Goal: Book appointment/travel/reservation

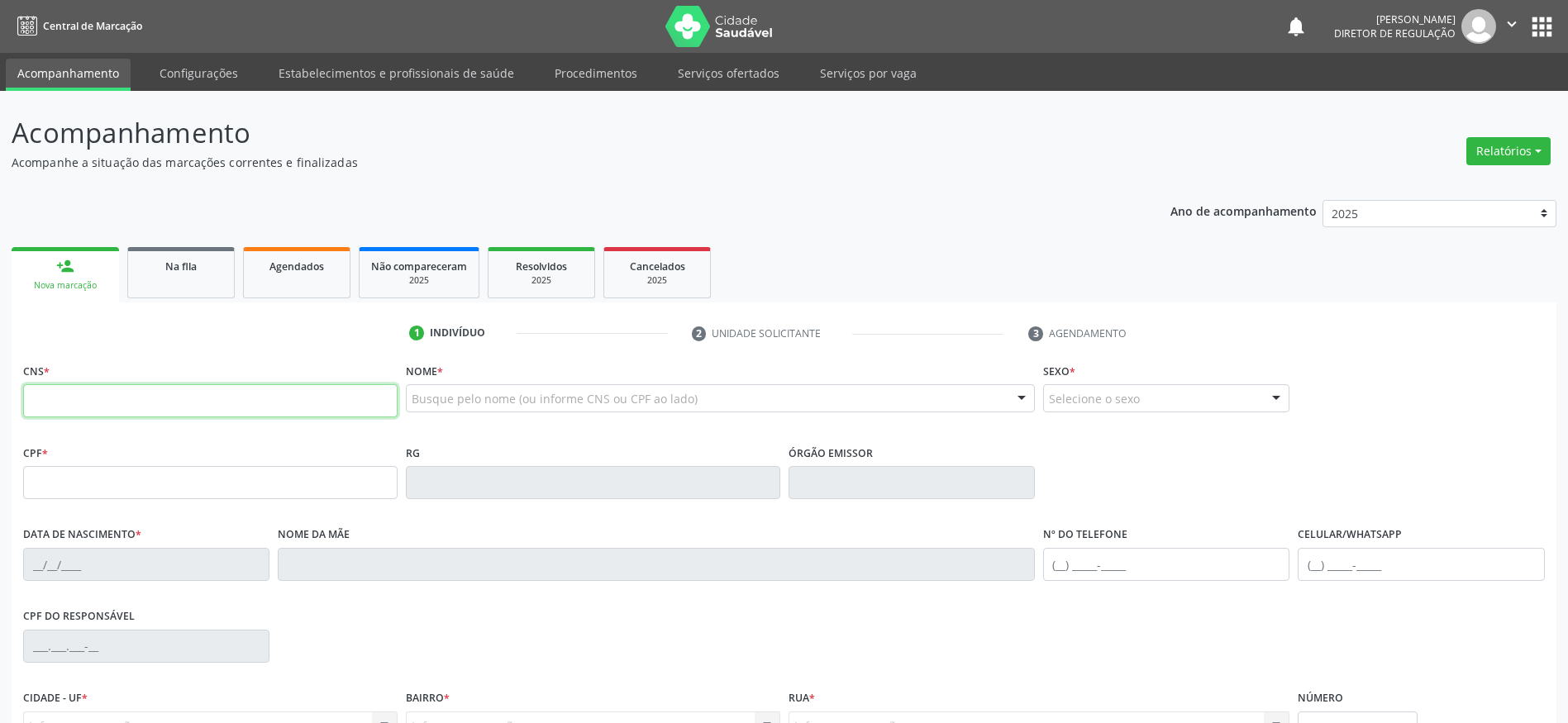
click at [69, 401] on input "text" at bounding box center [210, 401] width 374 height 33
type input "701 8042 3544 6873"
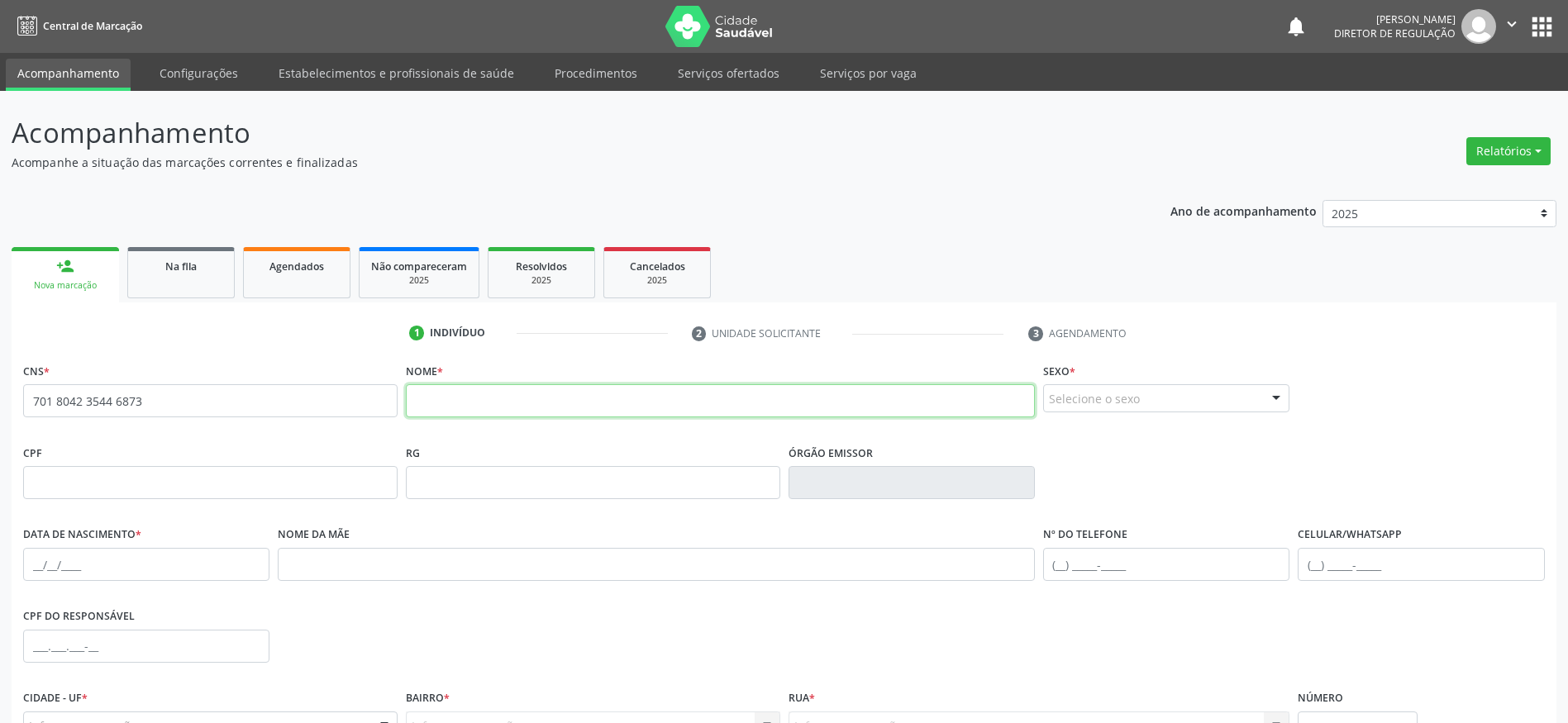
click at [467, 400] on input "text" at bounding box center [719, 401] width 628 height 33
type input "[PERSON_NAME]"
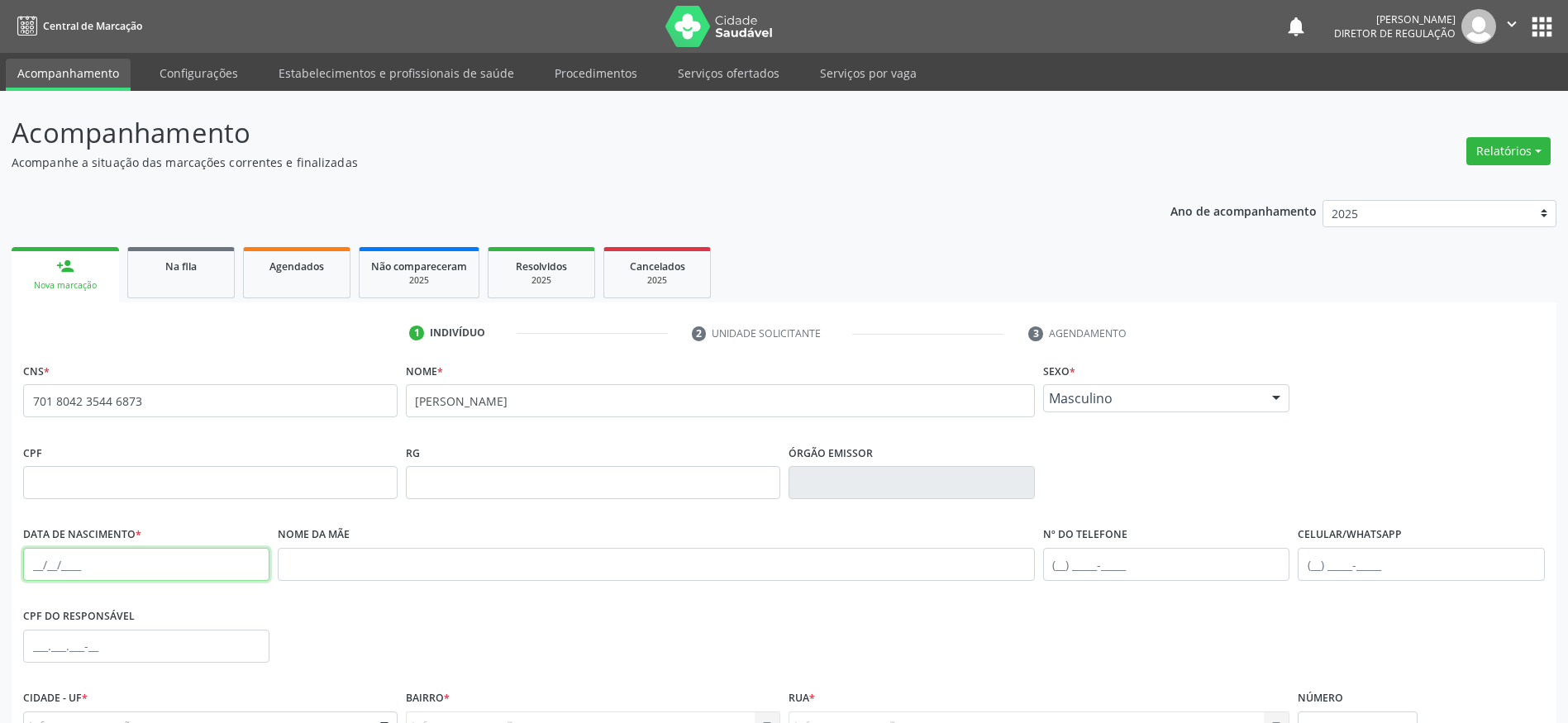
click at [143, 563] on input "text" at bounding box center [146, 565] width 246 height 33
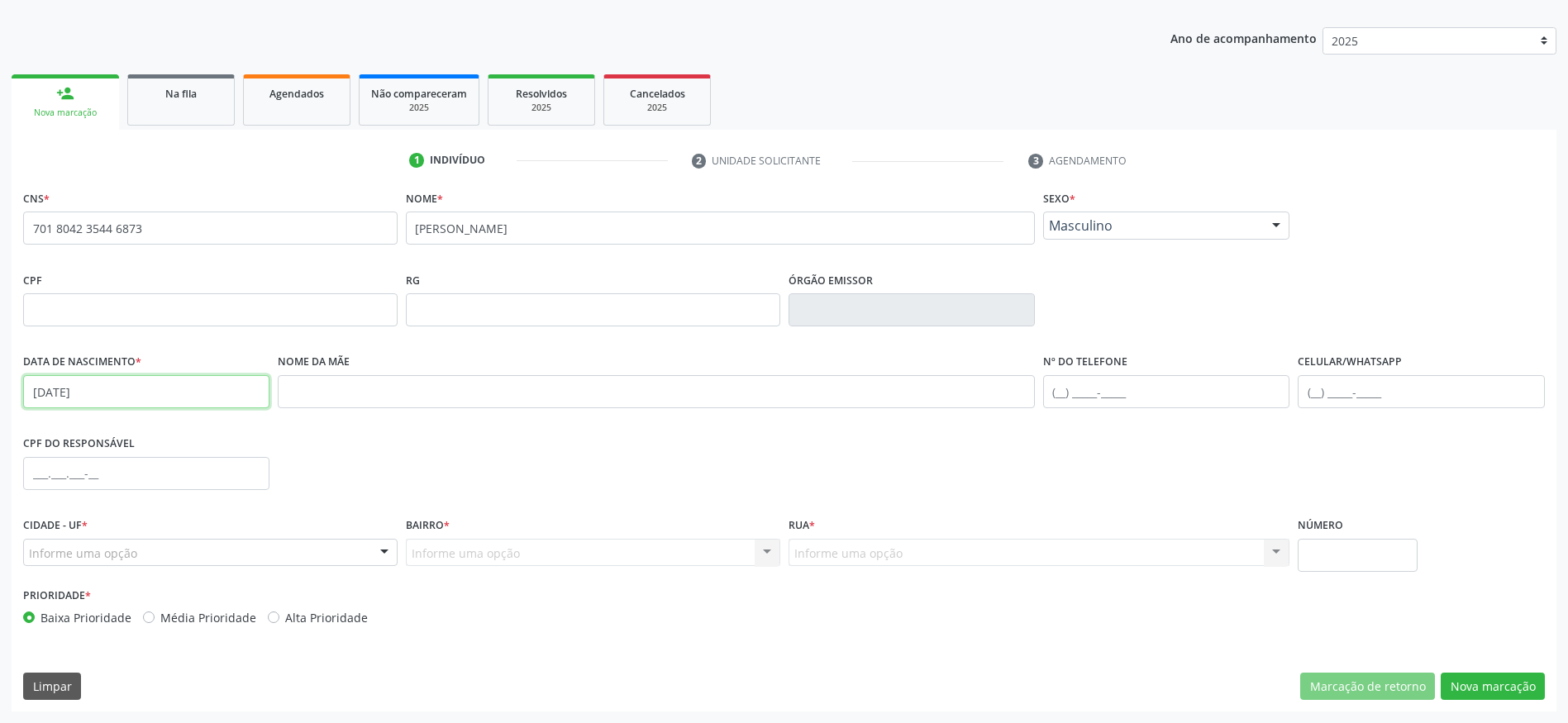
type input "[DATE]"
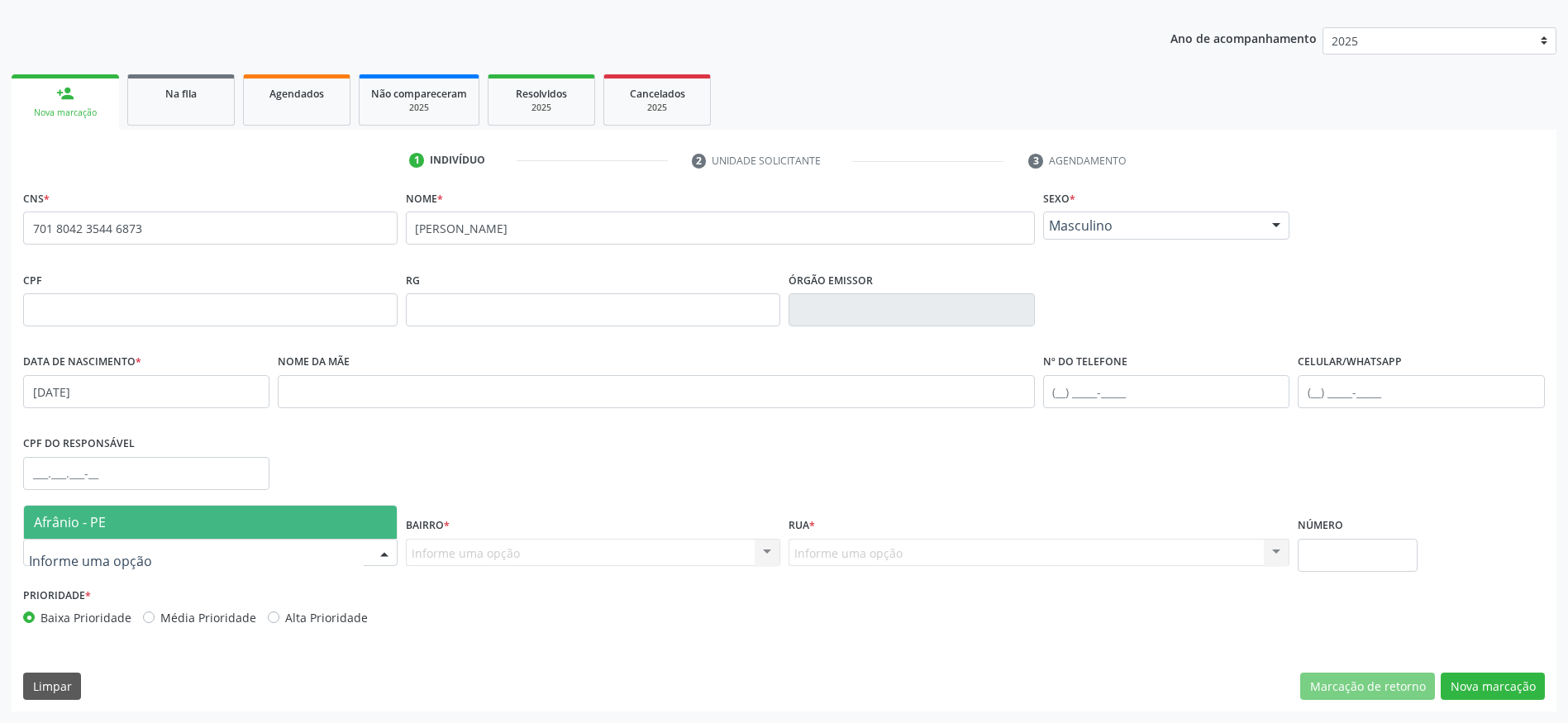
click at [161, 549] on div at bounding box center [210, 553] width 374 height 28
click at [112, 520] on span "Afrânio - PE" at bounding box center [210, 522] width 373 height 33
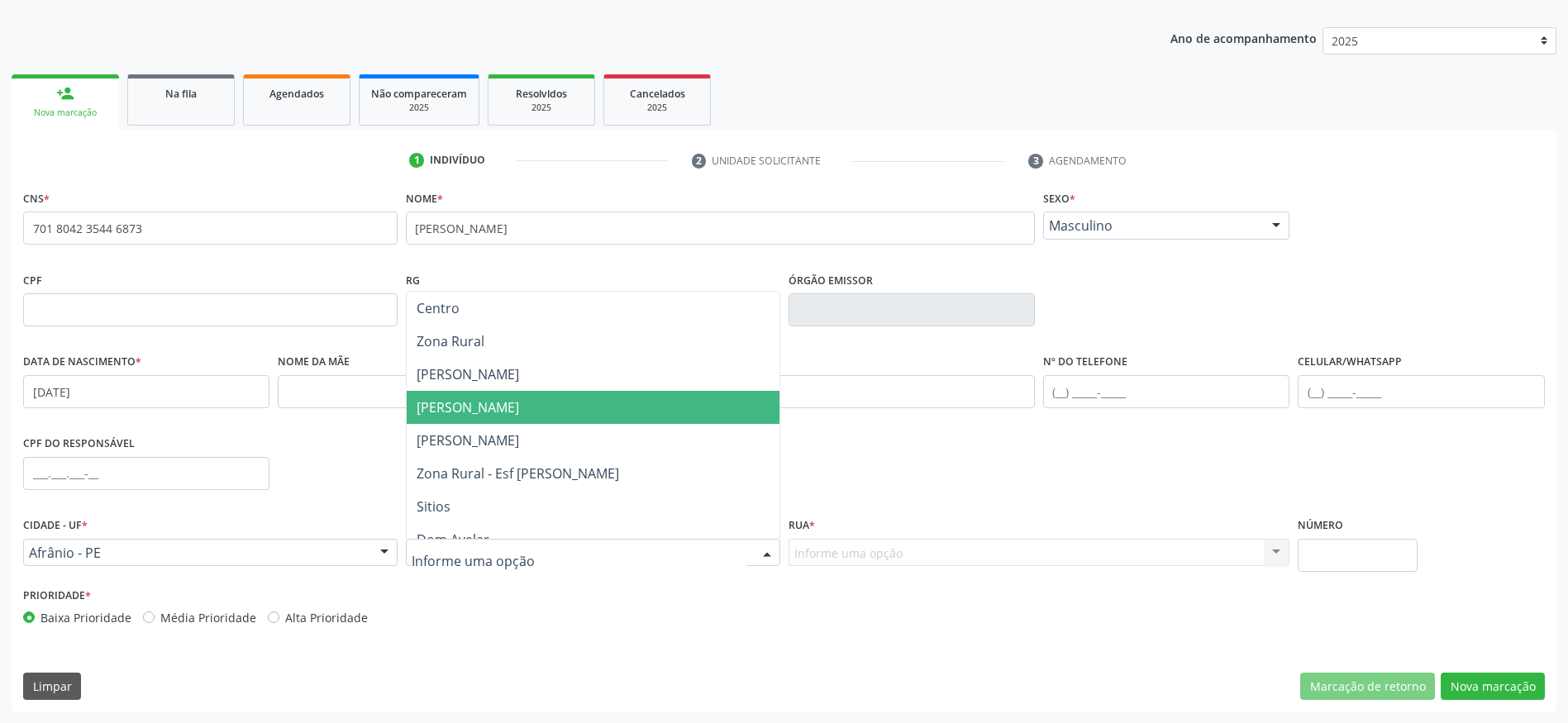
click at [504, 412] on span "[PERSON_NAME]" at bounding box center [592, 407] width 373 height 33
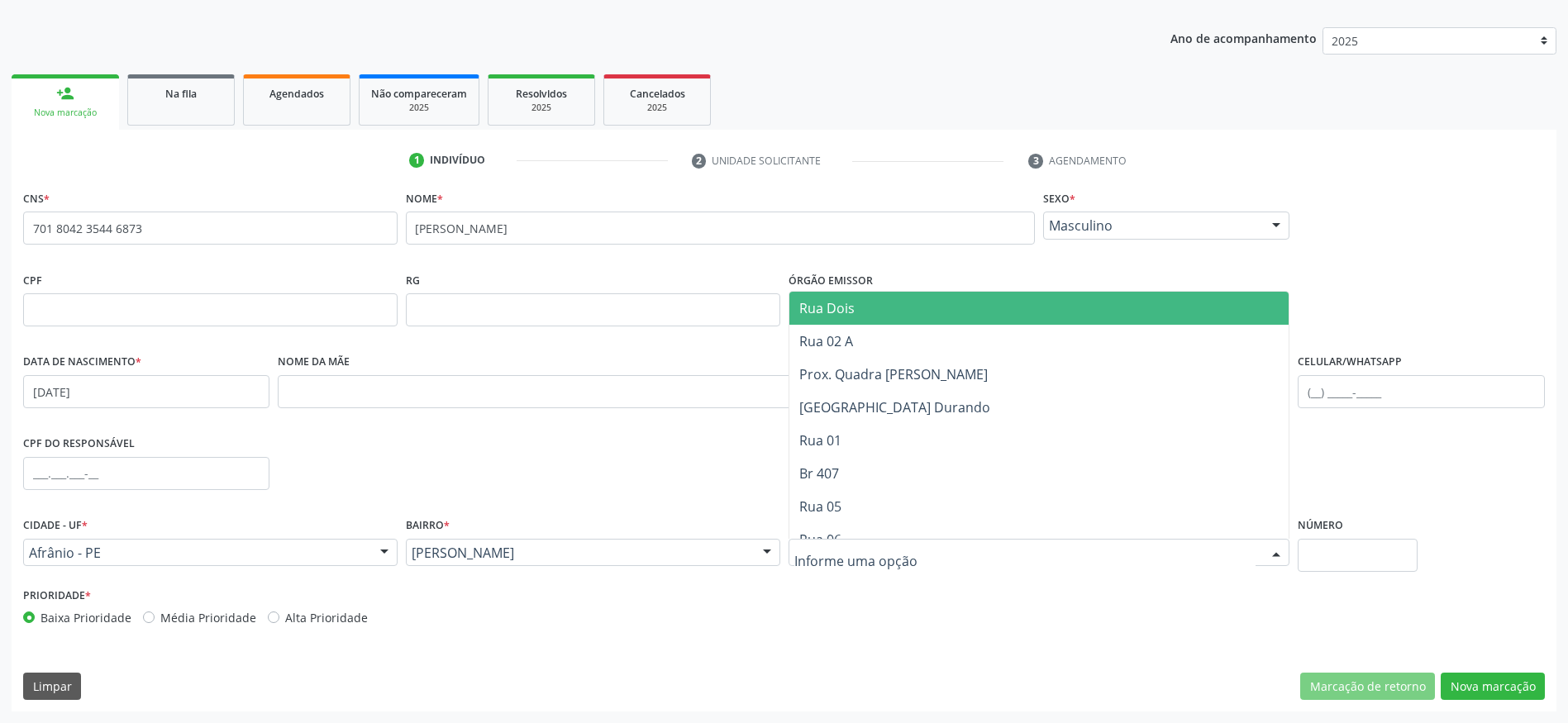
click at [934, 551] on div at bounding box center [1039, 553] width 502 height 28
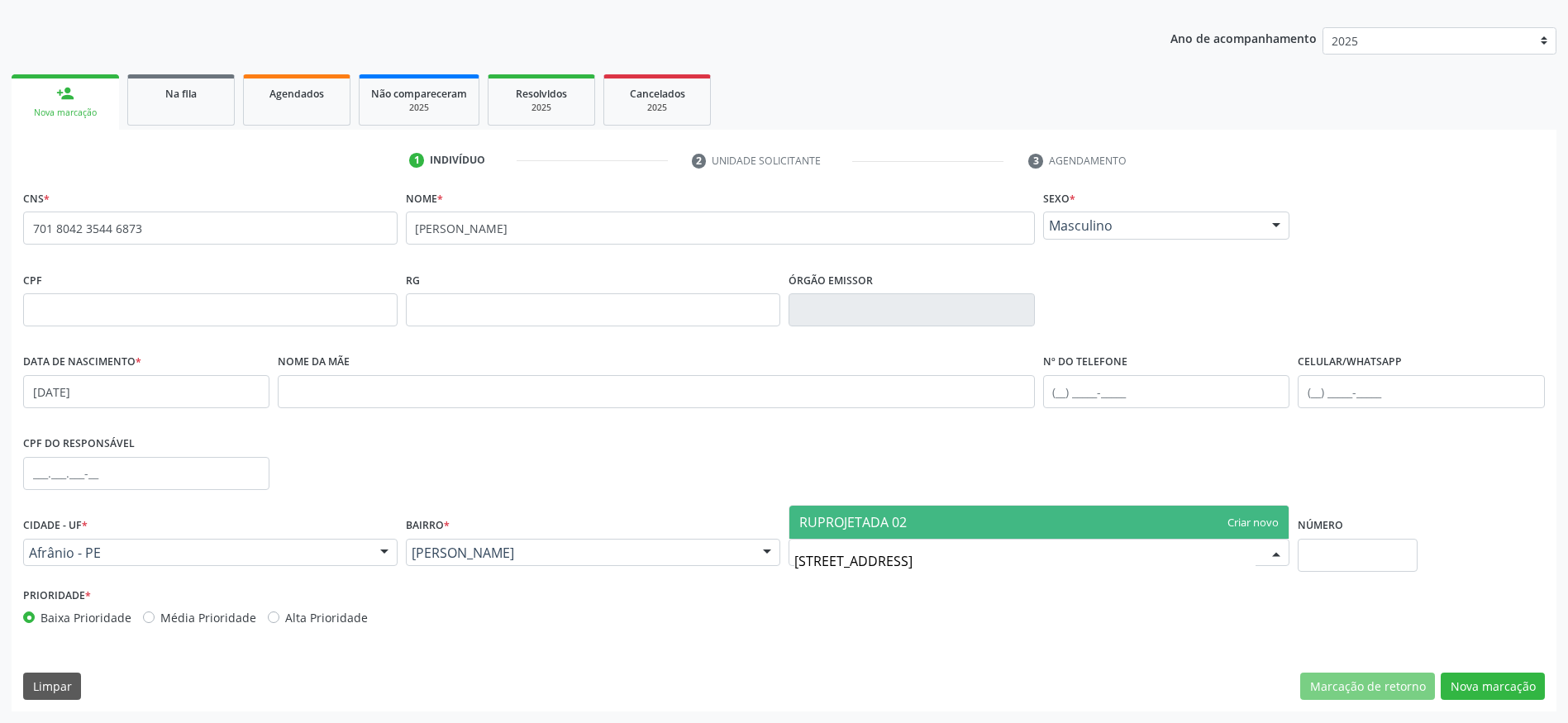
type input "RUA PROJETADA 02"
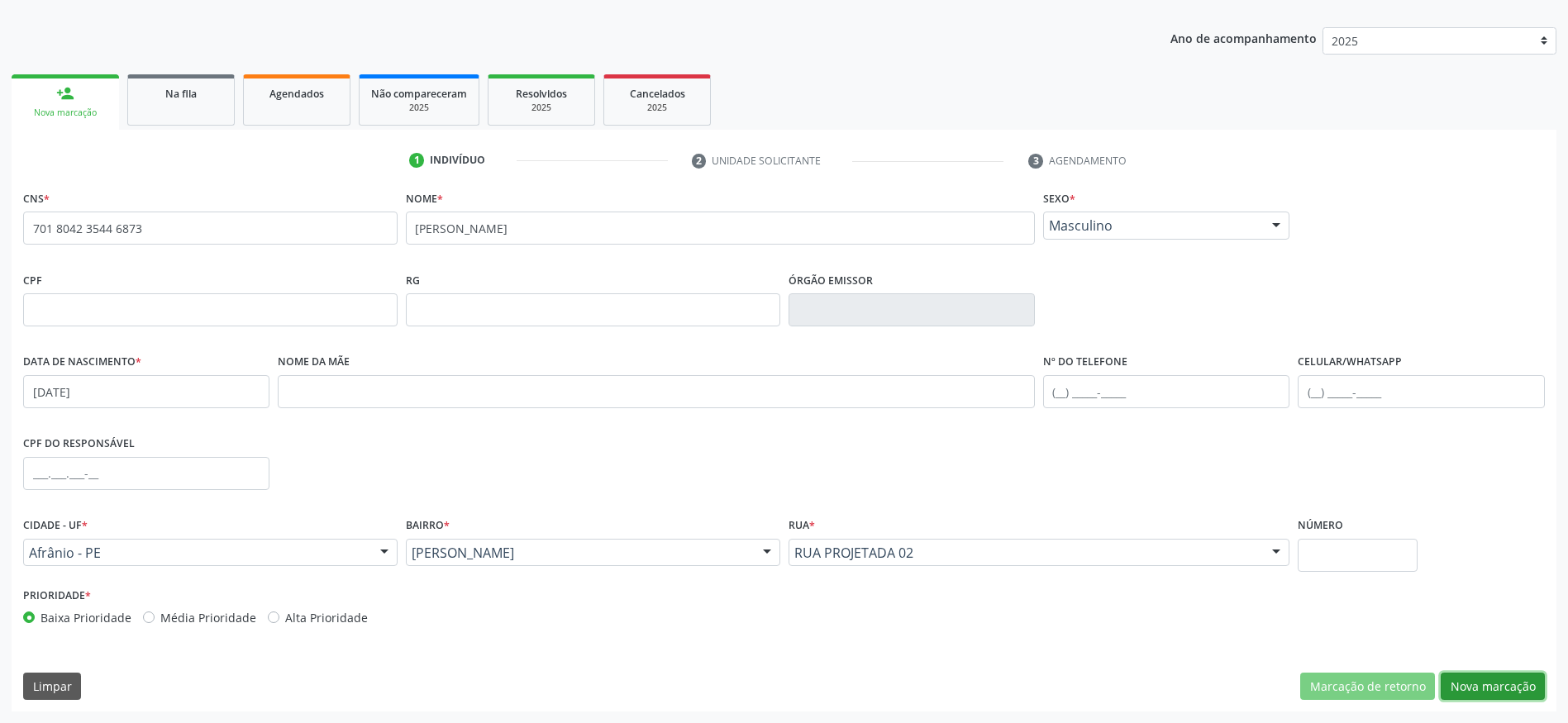
click at [1475, 685] on button "Nova marcação" at bounding box center [1492, 687] width 104 height 28
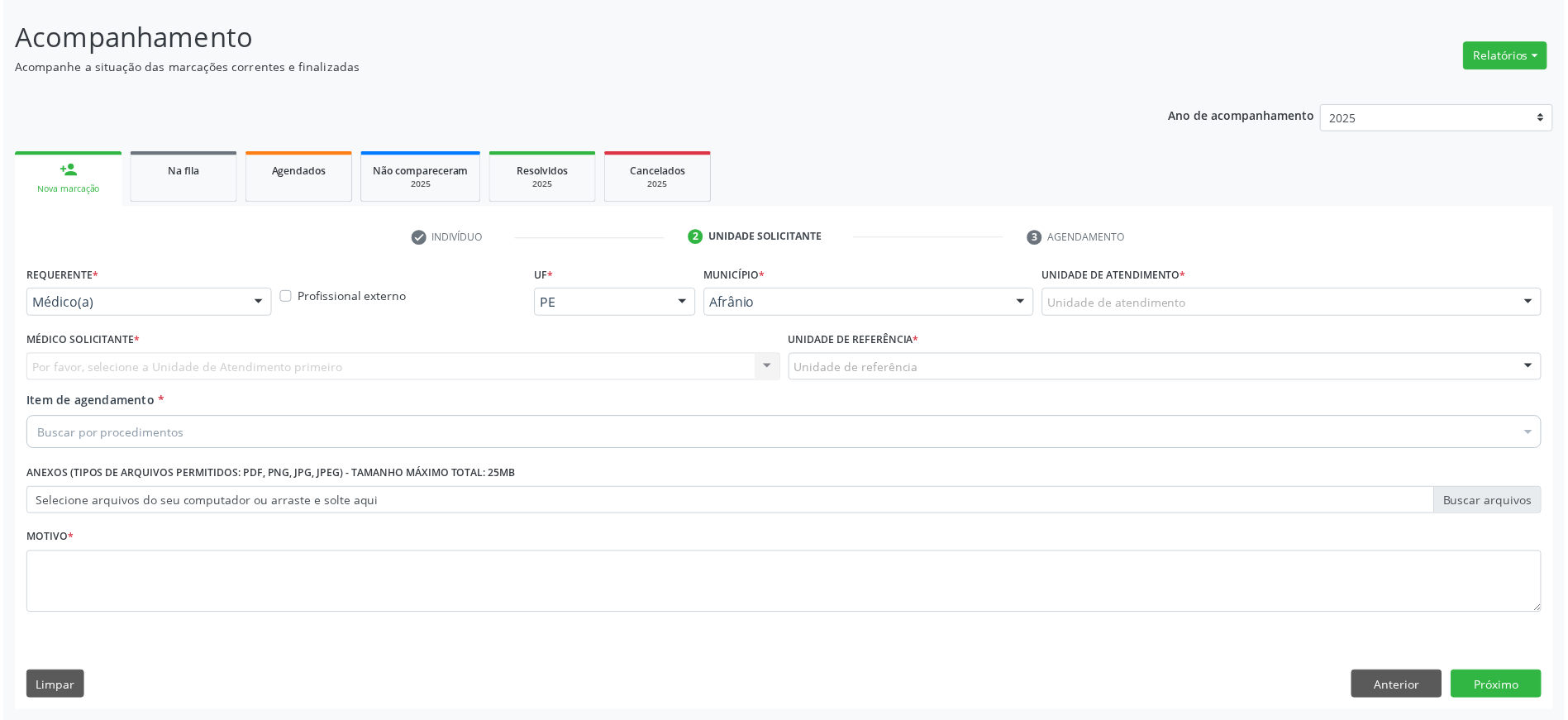
scroll to position [96, 0]
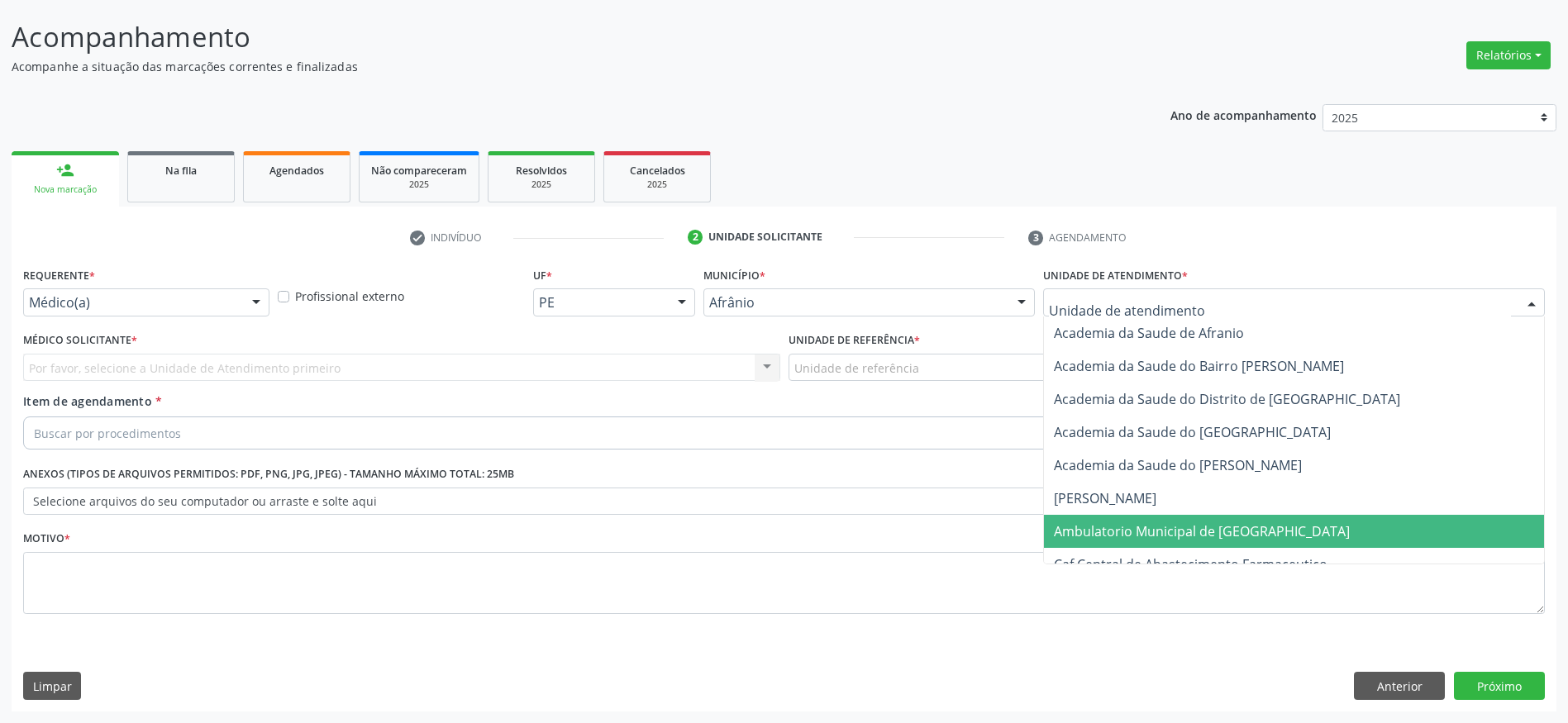
click at [1098, 544] on span "Ambulatorio Municipal de [GEOGRAPHIC_DATA]" at bounding box center [1294, 531] width 500 height 33
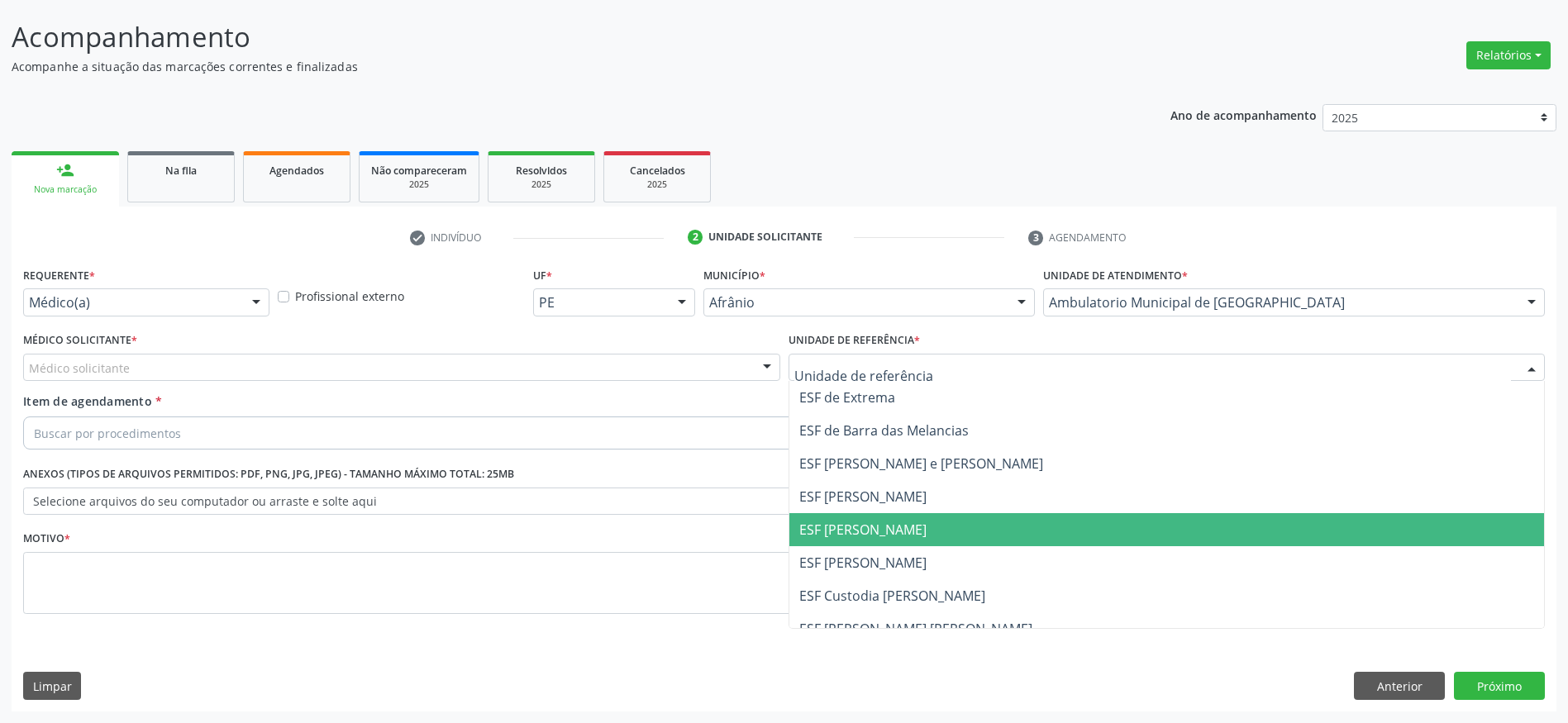
click at [876, 530] on span "ESF [PERSON_NAME]" at bounding box center [862, 530] width 127 height 19
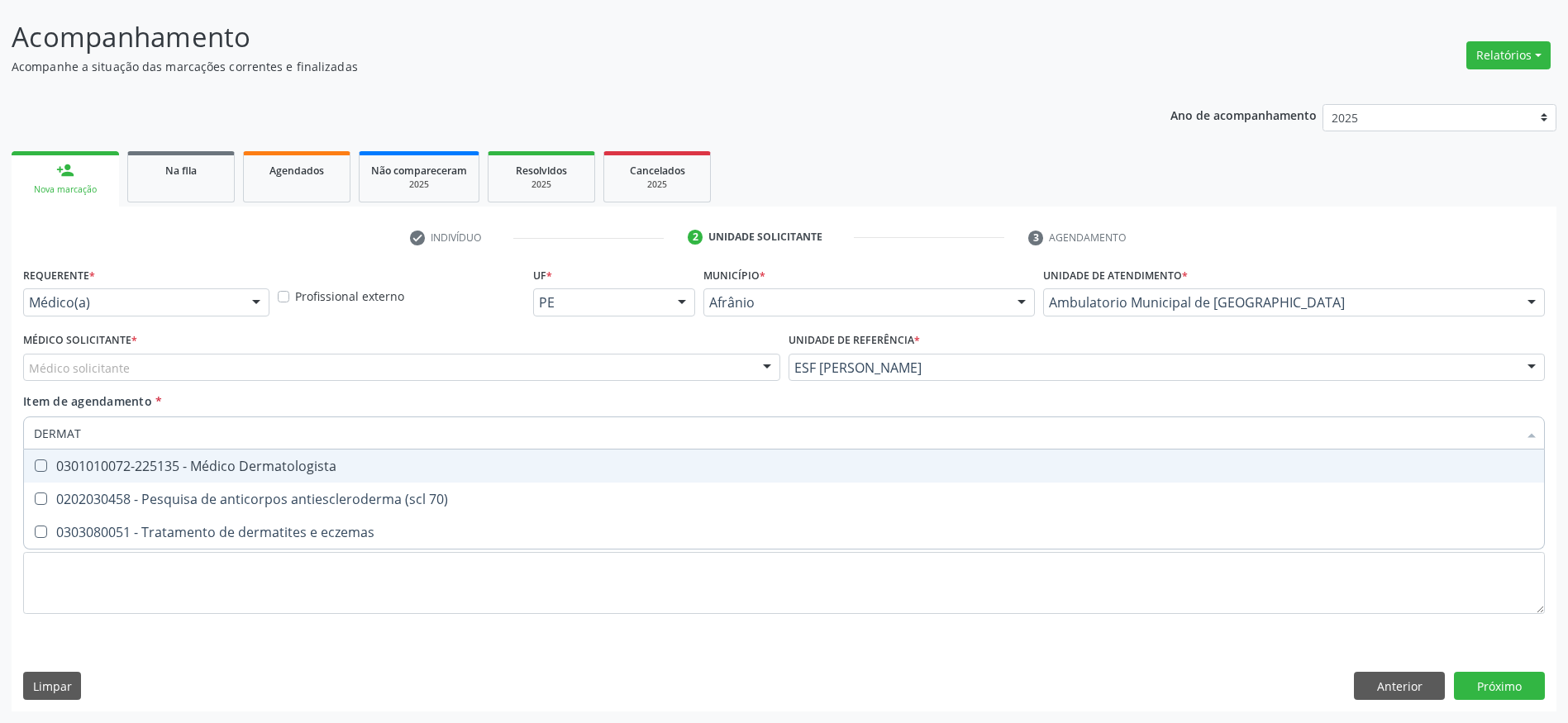
type input "DERMATO"
click at [173, 476] on span "0301010072-225135 - Médico Dermatologista" at bounding box center [784, 467] width 1520 height 33
checkbox Dermatologista "true"
click at [172, 364] on div "Médico solicitante" at bounding box center [402, 368] width 757 height 28
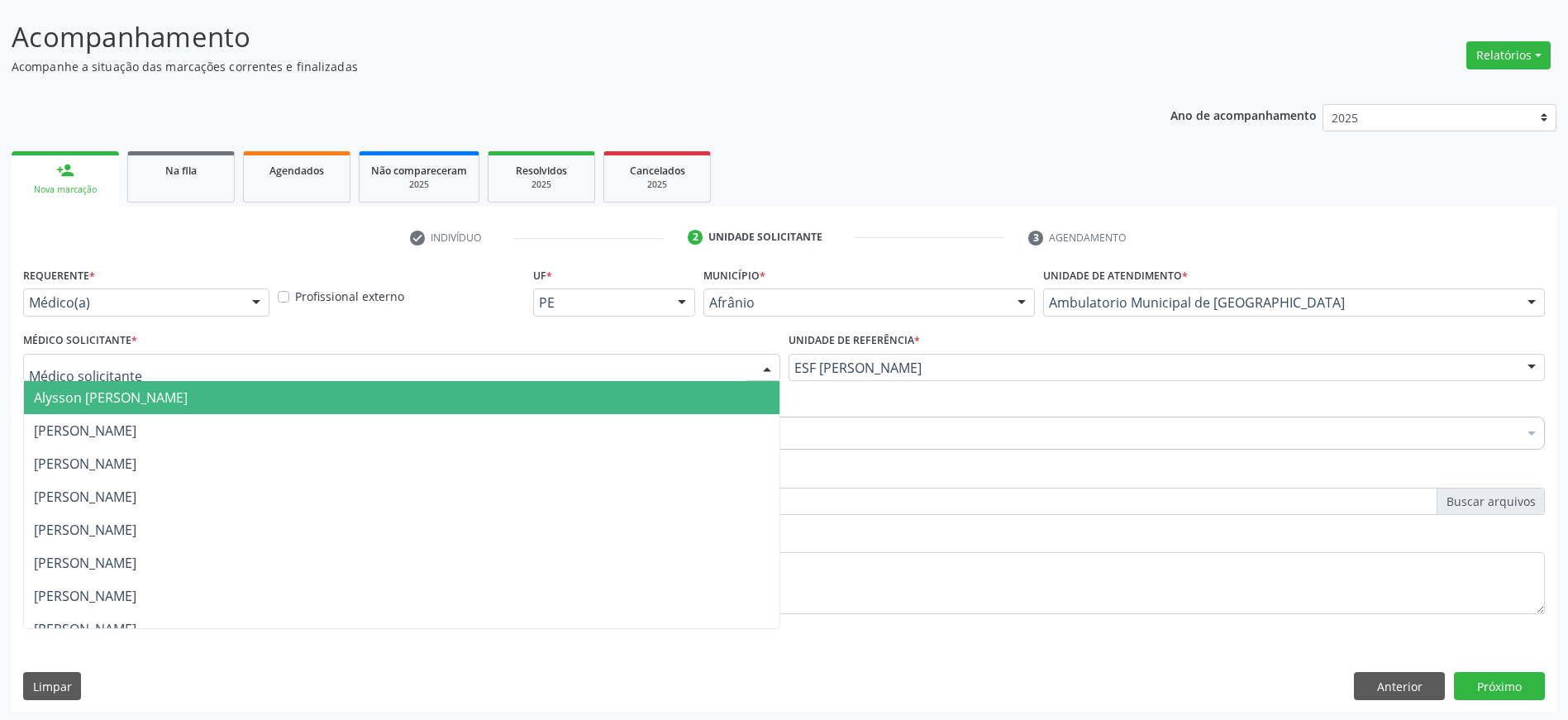
click at [91, 397] on span "Alysson [PERSON_NAME]" at bounding box center [111, 398] width 154 height 19
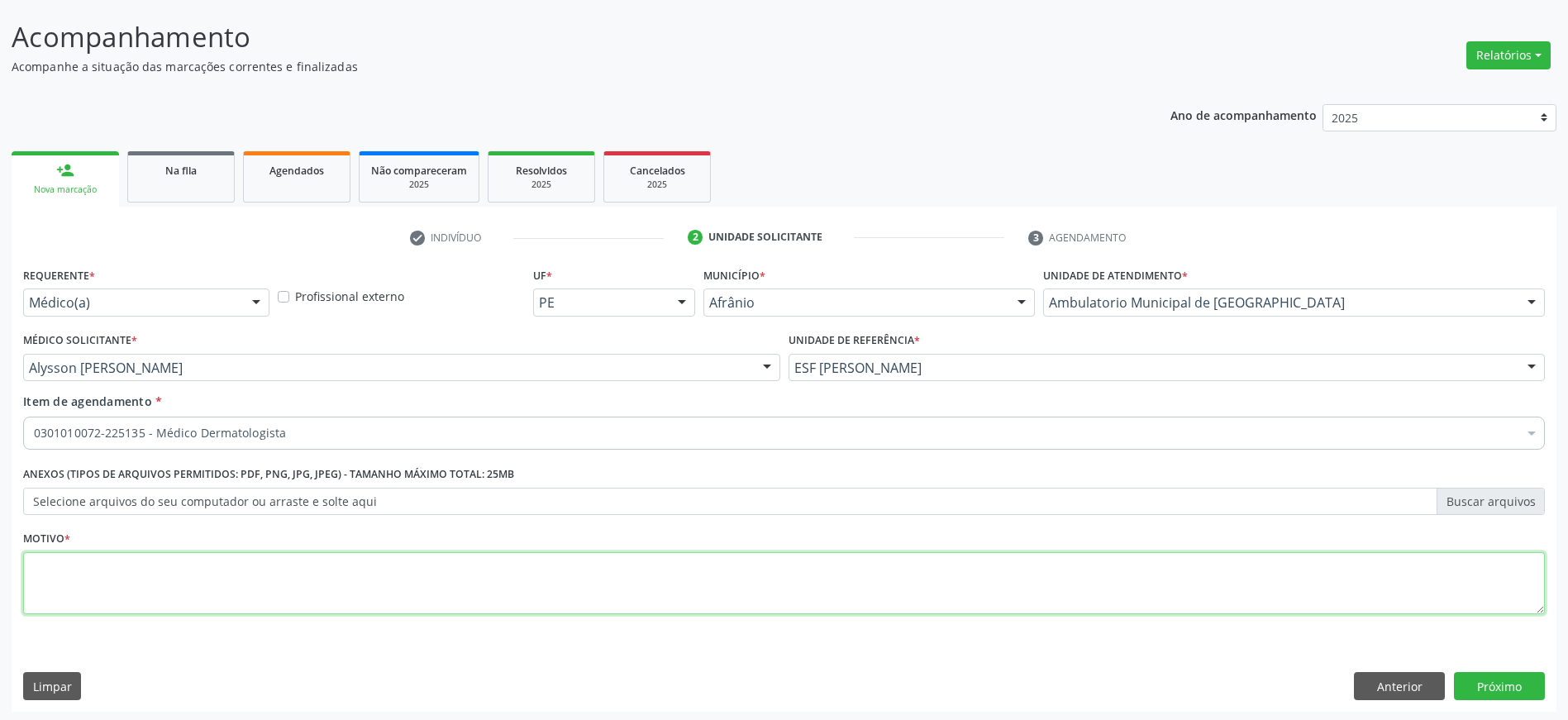
click at [103, 570] on textarea at bounding box center [784, 583] width 1522 height 63
type textarea "x"
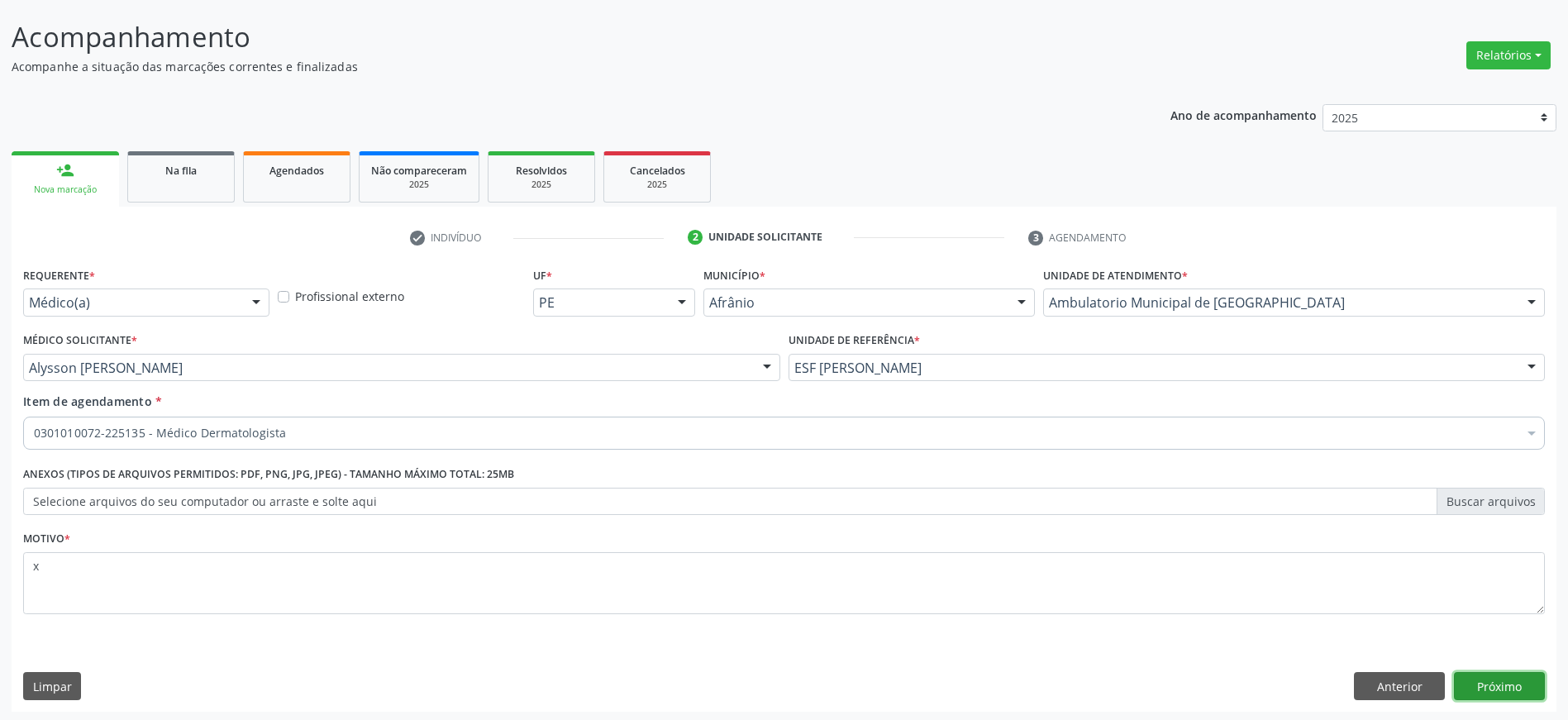
click at [1479, 682] on button "Próximo" at bounding box center [1499, 686] width 91 height 28
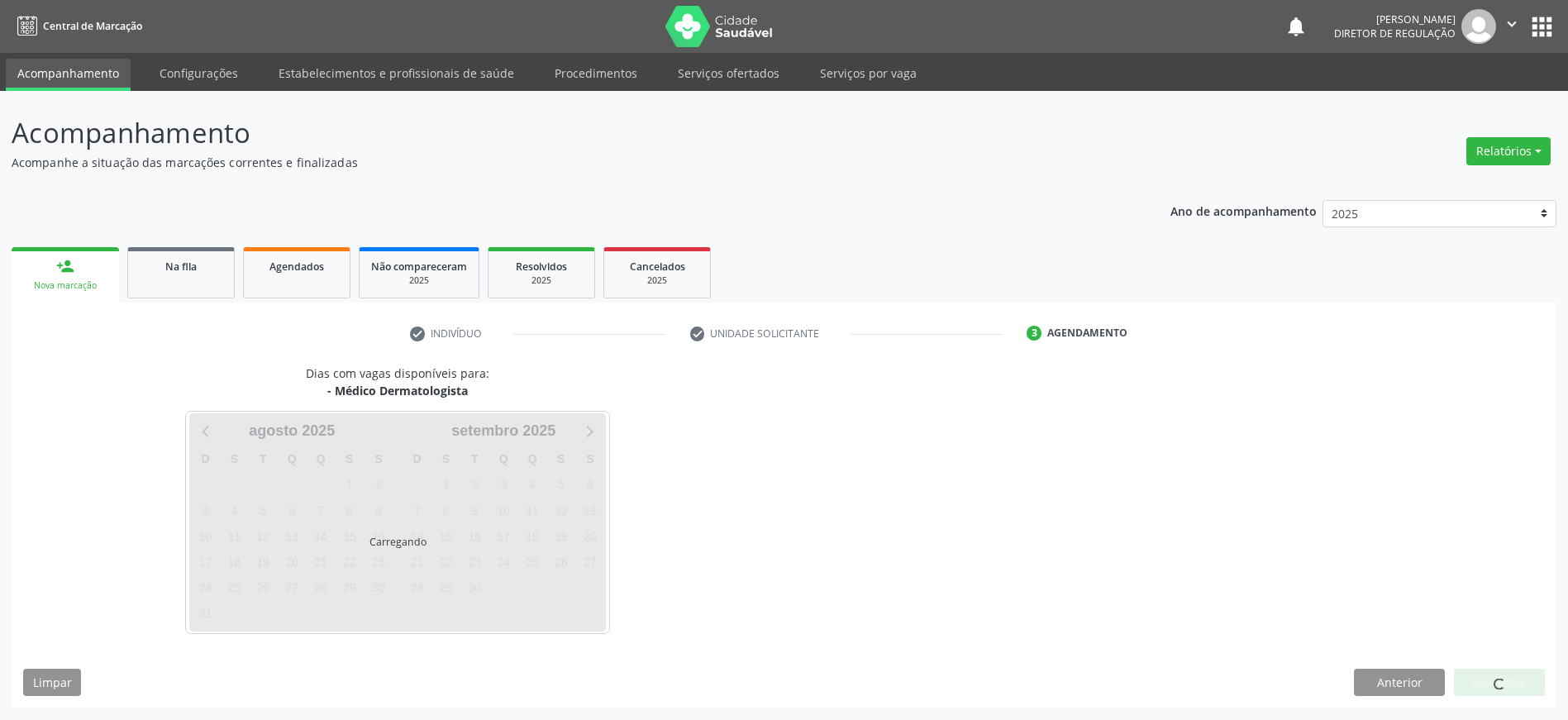
scroll to position [0, 0]
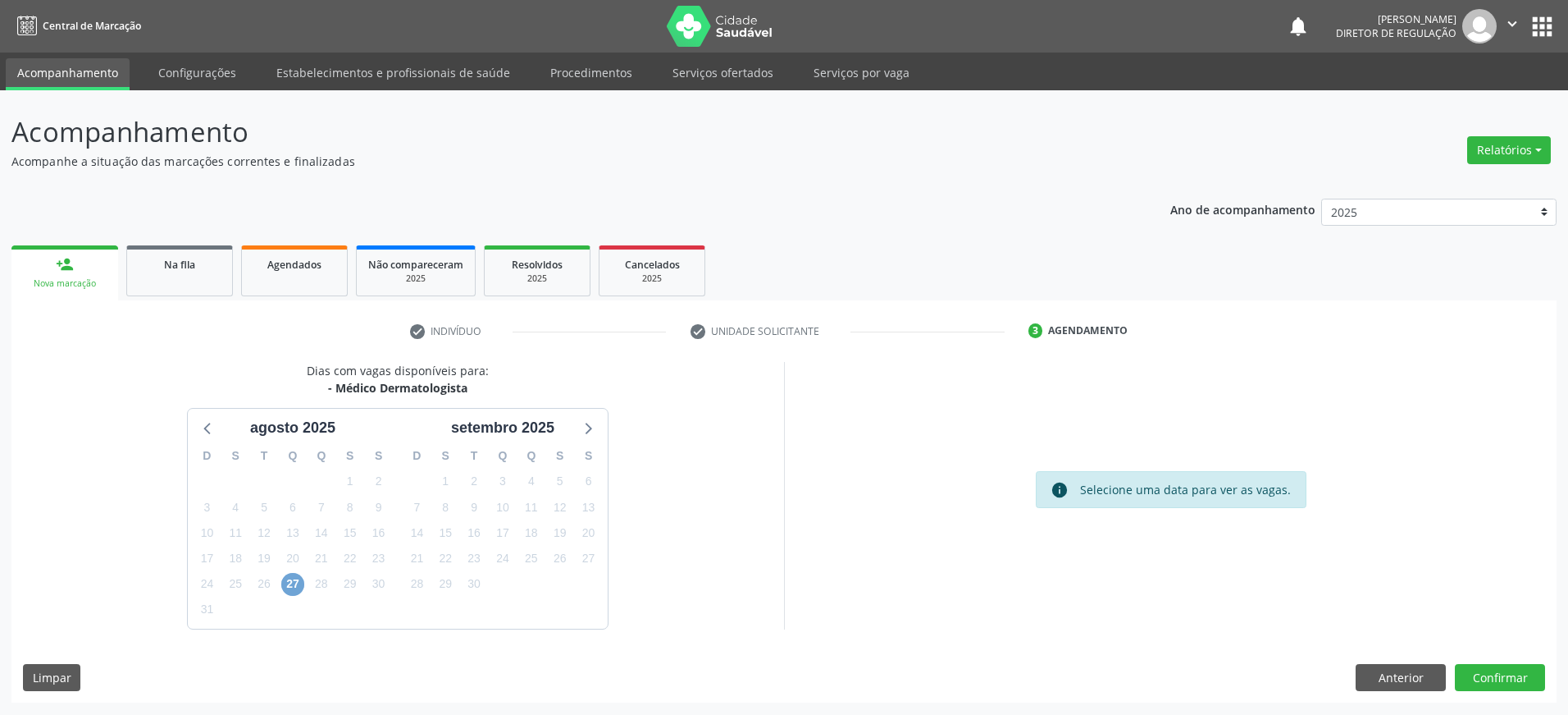
click at [287, 584] on span "27" at bounding box center [292, 584] width 23 height 23
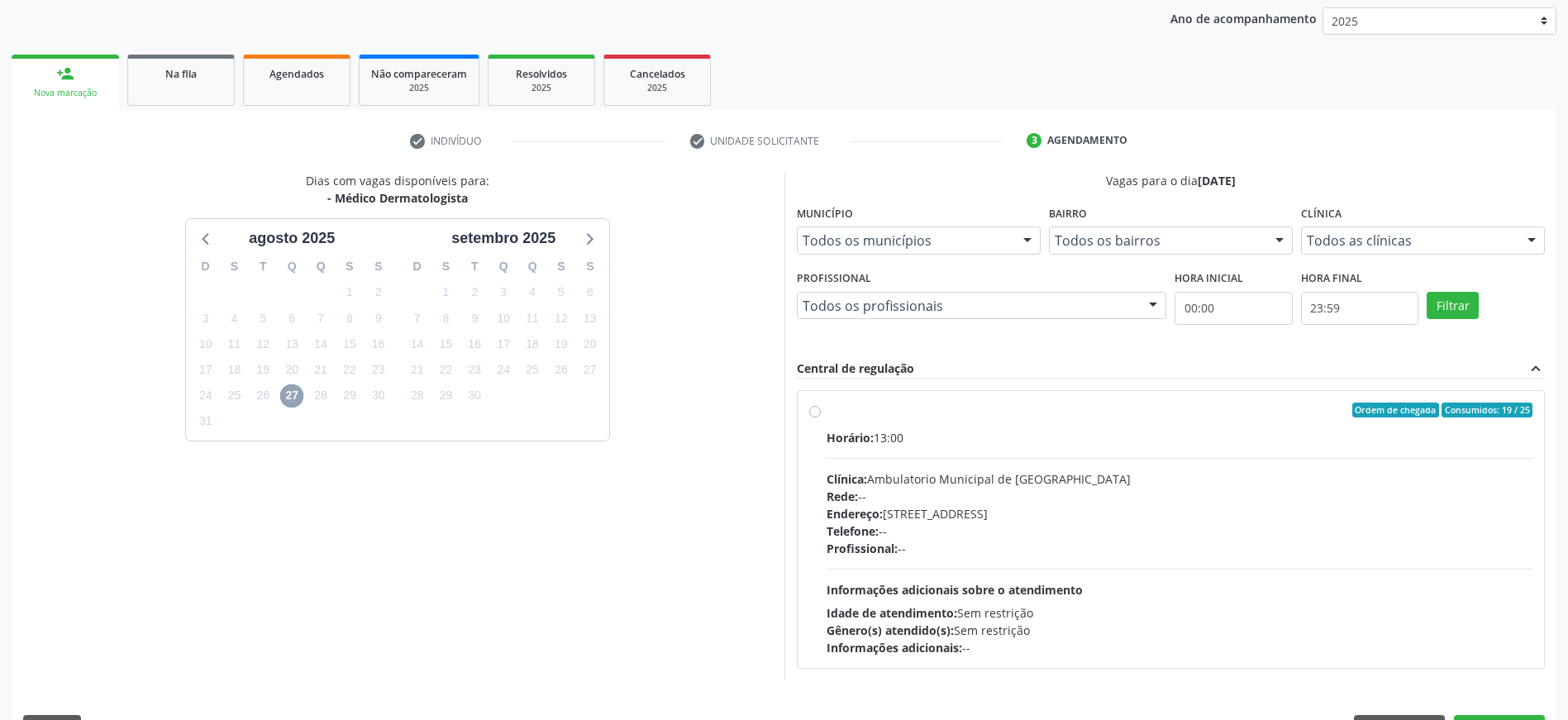
scroll to position [238, 0]
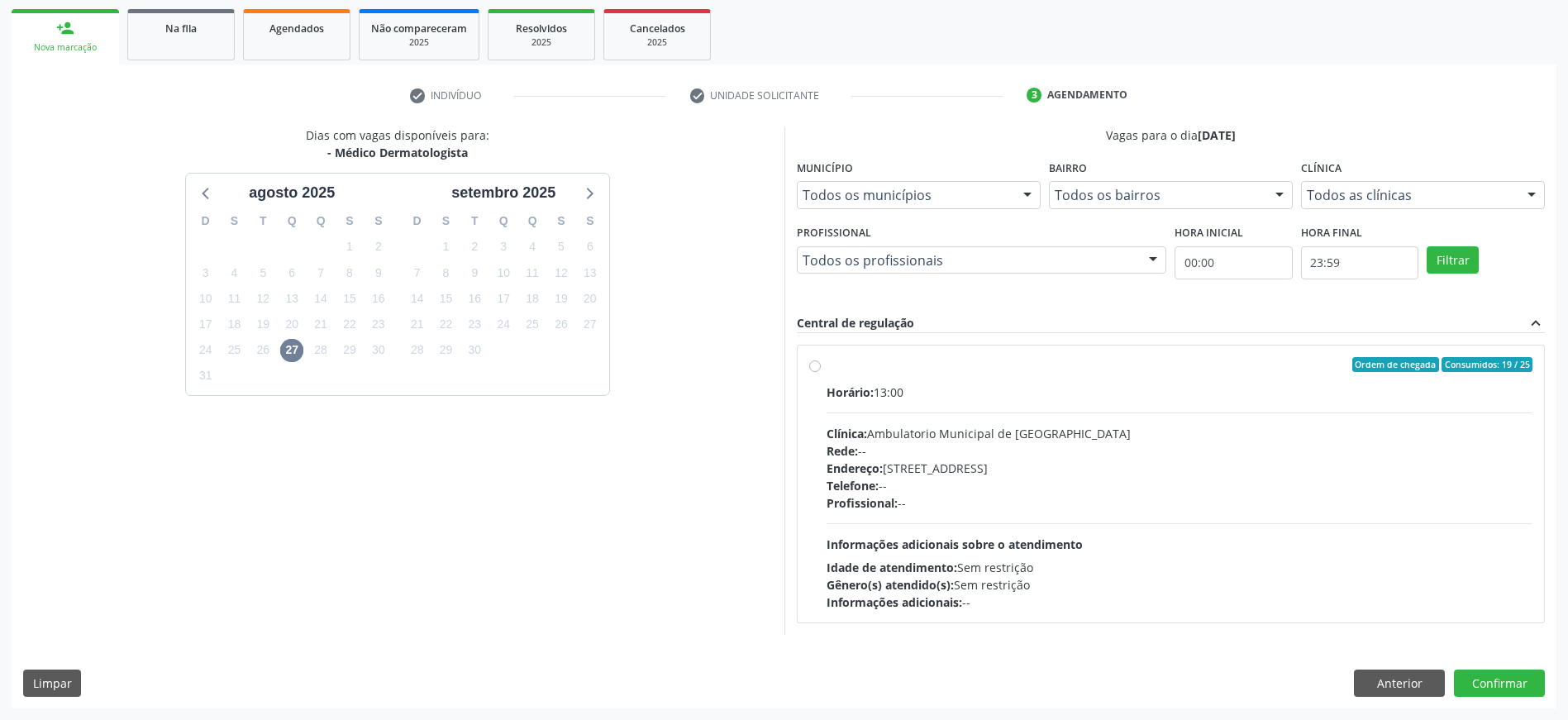
click at [827, 366] on label "Ordem de chegada Consumidos: 19 / 25 Horário: 13:00 Clínica: Ambulatorio Munici…" at bounding box center [1179, 484] width 706 height 254
click at [815, 366] on input "Ordem de chegada Consumidos: 19 / 25 Horário: 13:00 Clínica: Ambulatorio Munici…" at bounding box center [815, 365] width 11 height 15
radio input "true"
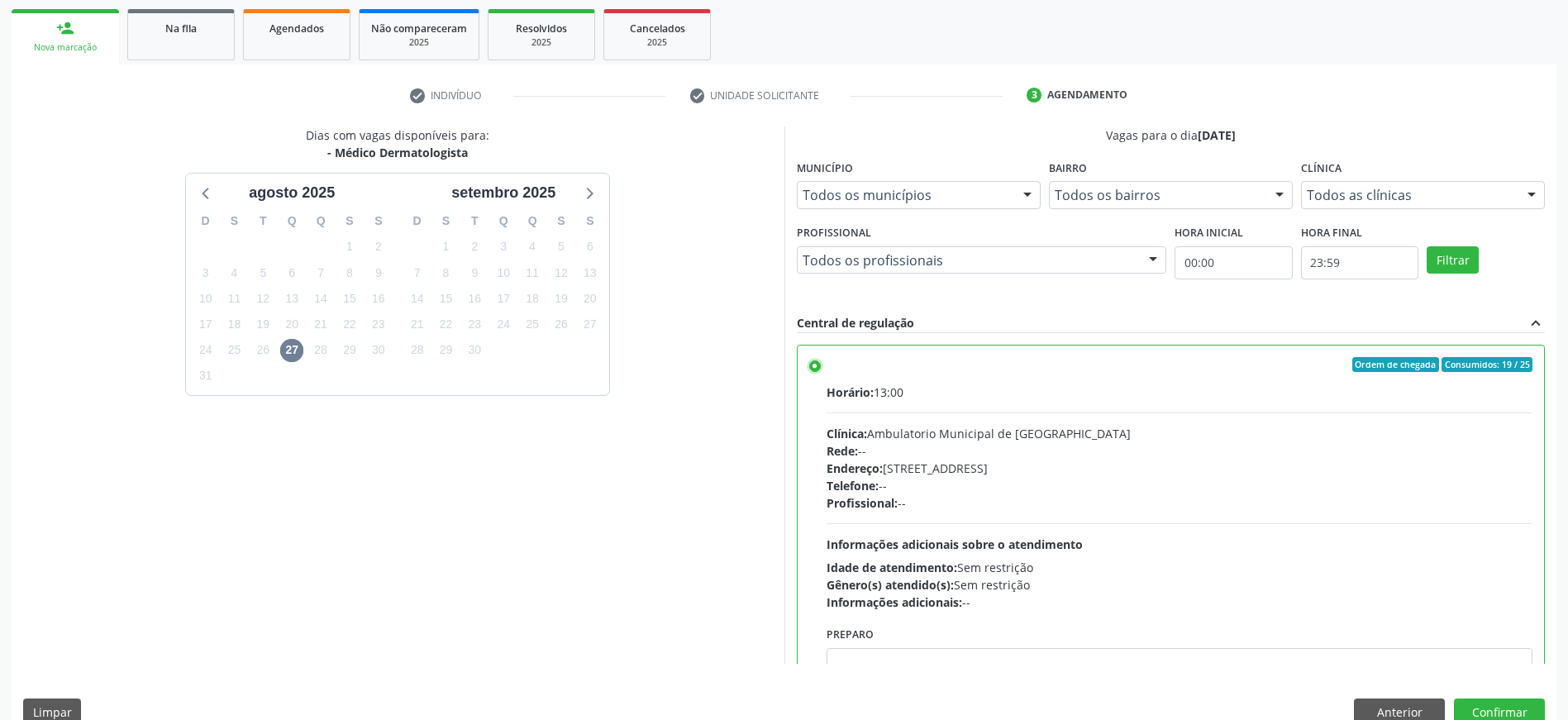
scroll to position [81, 0]
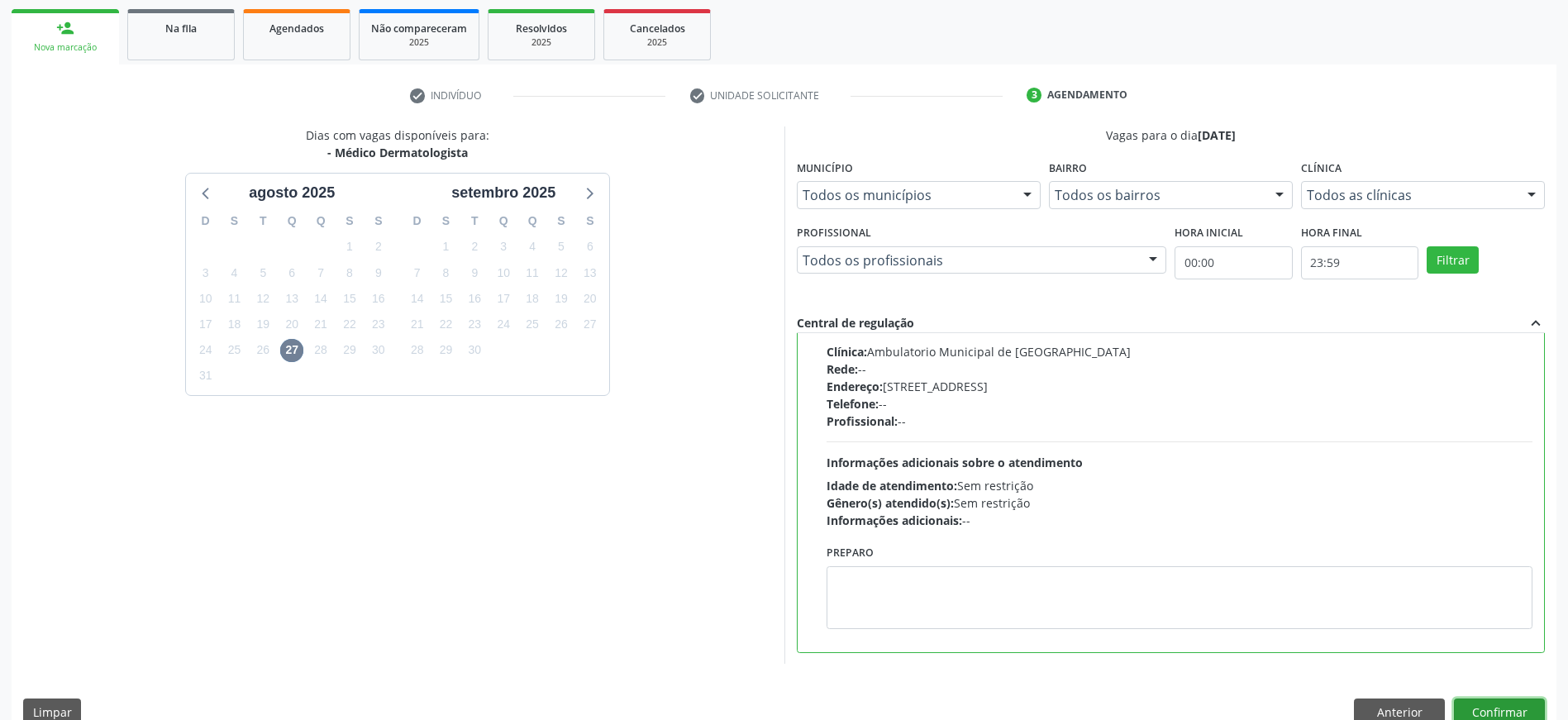
click at [1479, 702] on button "Confirmar" at bounding box center [1499, 712] width 91 height 28
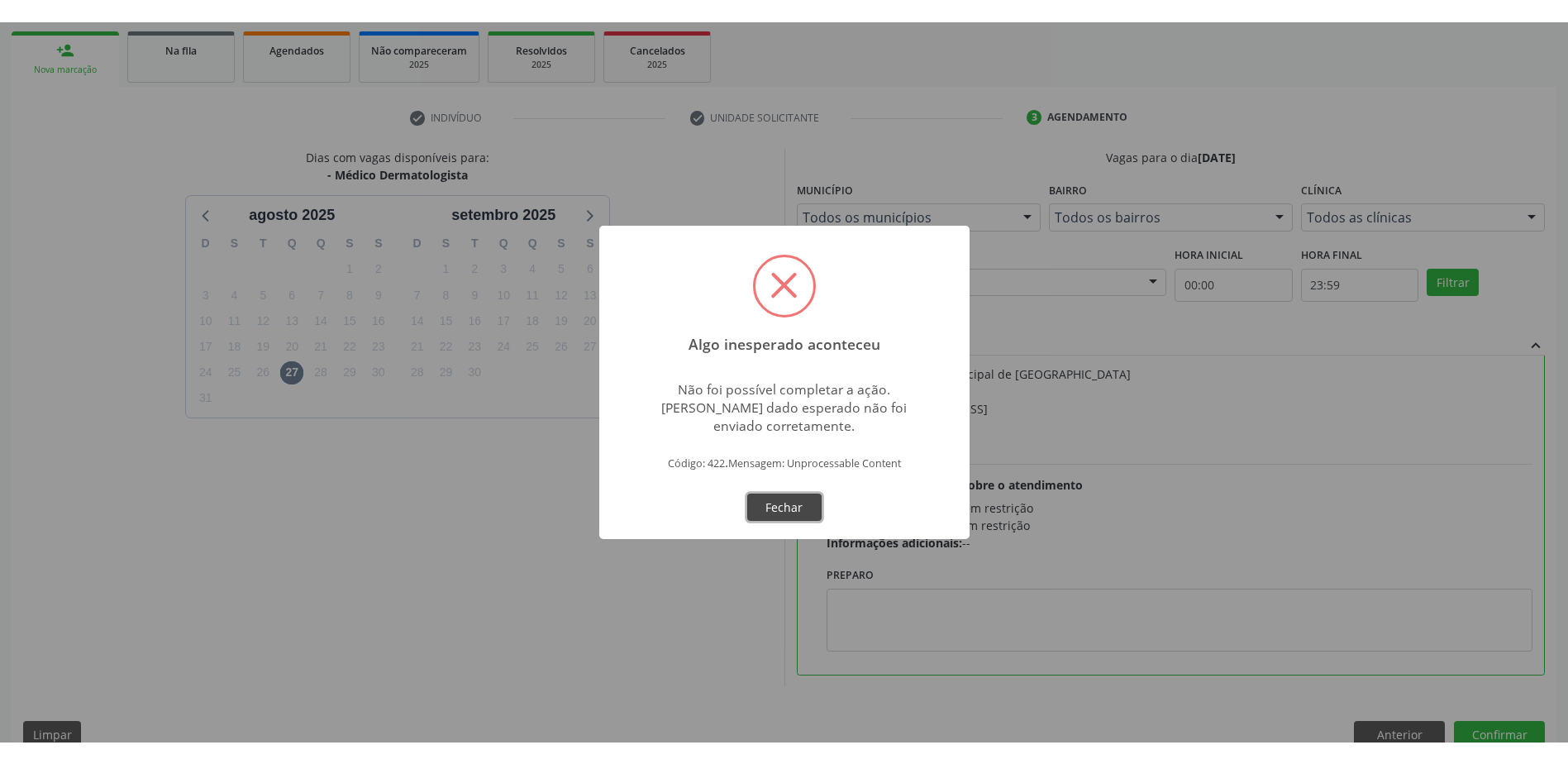
scroll to position [224, 0]
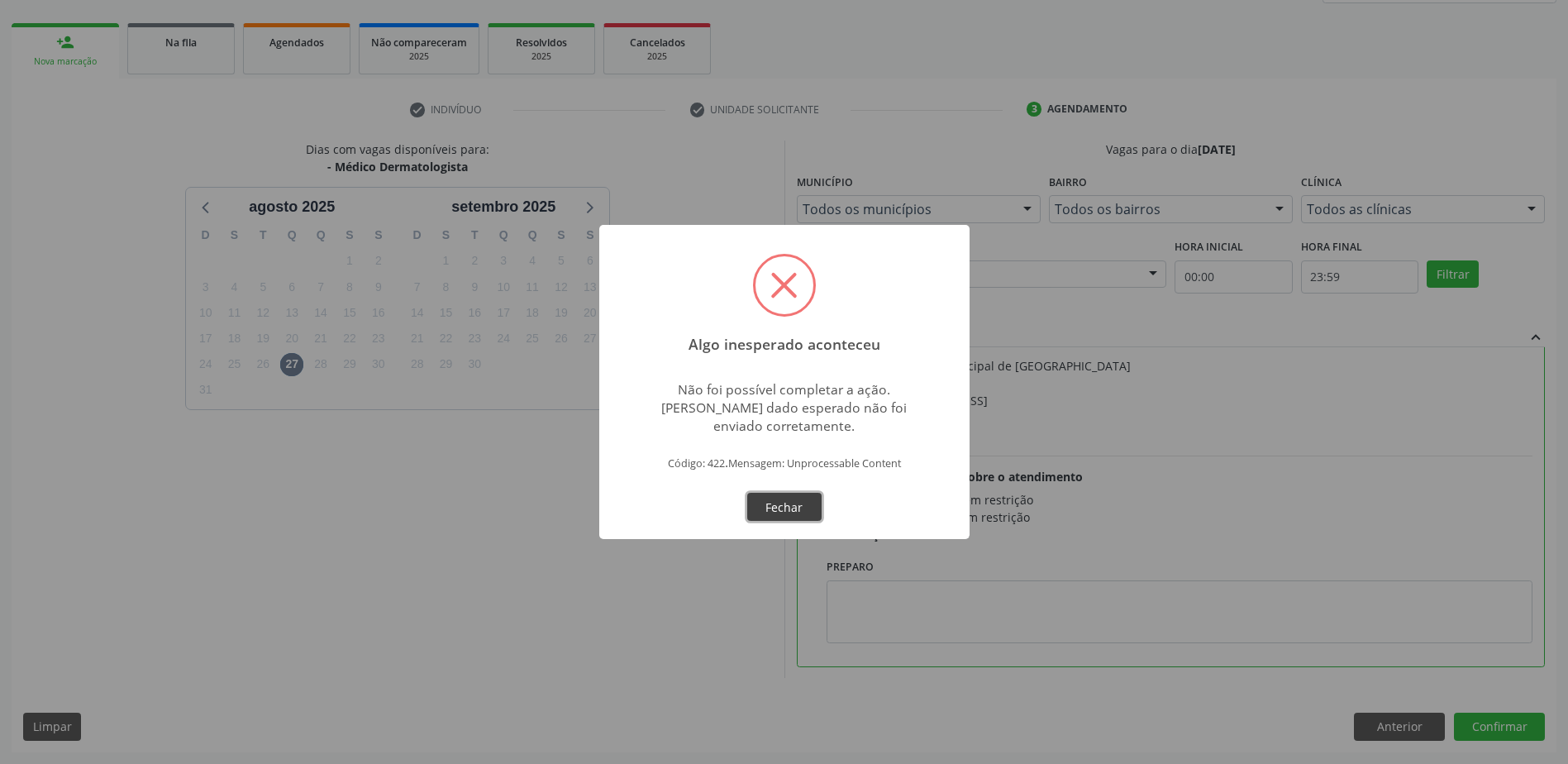
click at [781, 505] on button "Fechar" at bounding box center [784, 507] width 74 height 28
